Goal: Information Seeking & Learning: Understand process/instructions

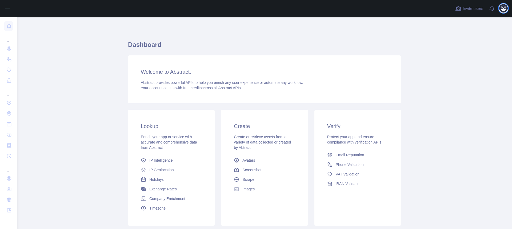
click at [503, 10] on icon "button" at bounding box center [503, 8] width 6 height 6
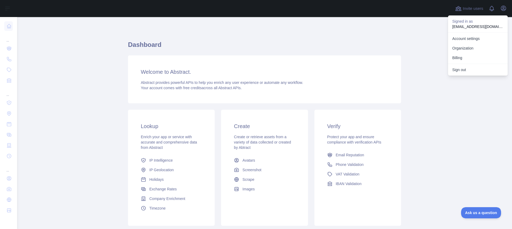
click at [441, 100] on main "Dashboard Welcome to Abstract. Abstract provides powerful APIs to help you enri…" at bounding box center [264, 123] width 494 height 212
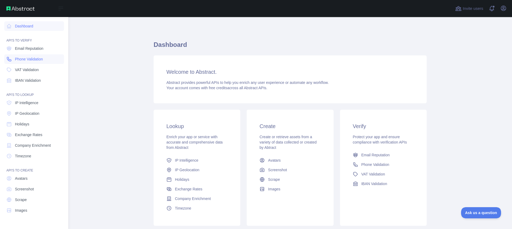
click at [22, 59] on span "Phone Validation" at bounding box center [29, 58] width 28 height 5
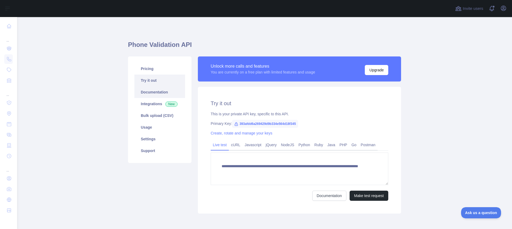
click at [155, 92] on link "Documentation" at bounding box center [159, 92] width 51 height 12
drag, startPoint x: 238, startPoint y: 124, endPoint x: 303, endPoint y: 124, distance: 65.5
click at [298, 124] on span "393afdd6a269429d9b334e564d18f345" at bounding box center [265, 124] width 66 height 8
copy span "393afdd6a269429d9b334e564d18f345"
